Goal: Manage account settings

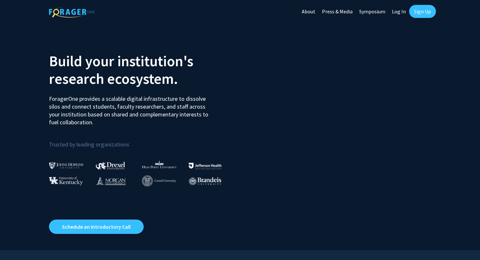
click at [398, 14] on link "Log In" at bounding box center [398, 11] width 21 height 23
select select
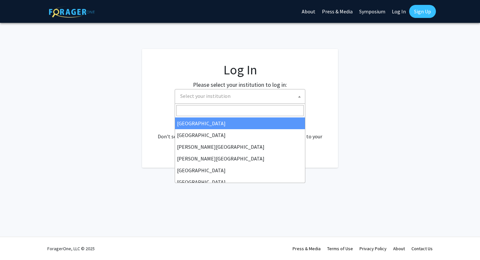
click at [267, 98] on span "Select your institution" at bounding box center [241, 95] width 127 height 13
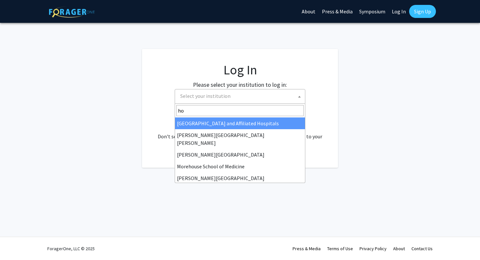
type input "h"
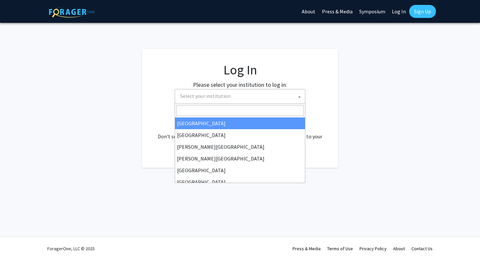
type input "o"
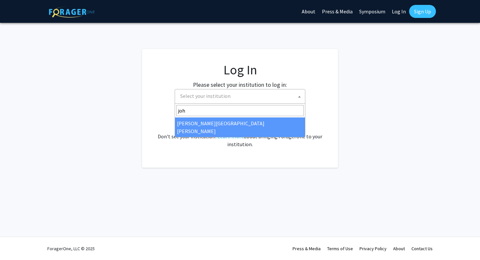
type input "[PERSON_NAME]"
select select "1"
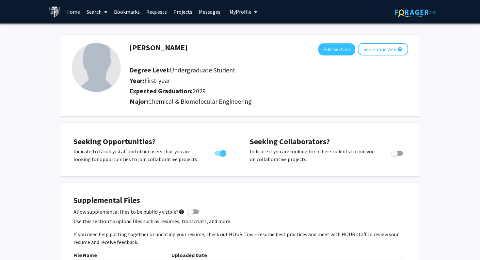
scroll to position [5, 0]
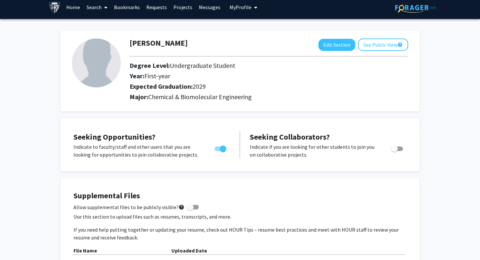
click at [99, 65] on img at bounding box center [96, 63] width 49 height 49
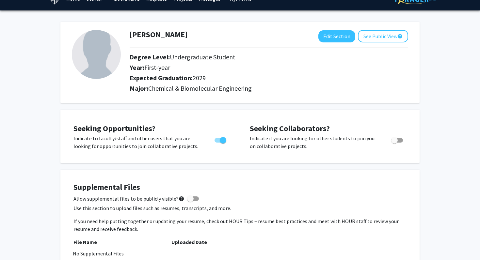
scroll to position [2, 0]
